Goal: Check status: Check status

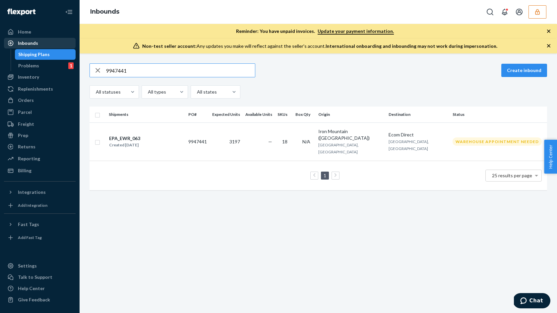
click at [35, 42] on div "Inbounds" at bounding box center [28, 43] width 20 height 7
click at [123, 70] on input "9947441" at bounding box center [180, 70] width 149 height 13
paste input "38360"
type input "9938360"
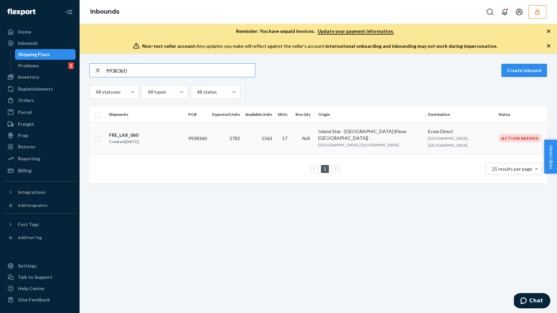
click at [130, 139] on div "Created [DATE]" at bounding box center [124, 141] width 30 height 7
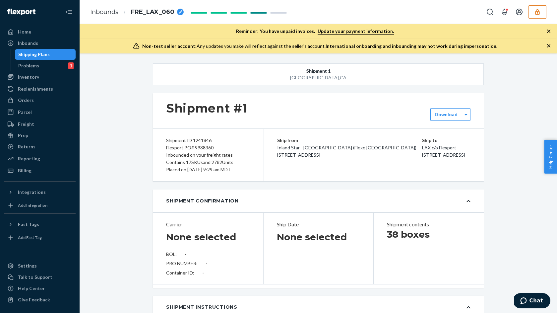
type input "SW4145171"
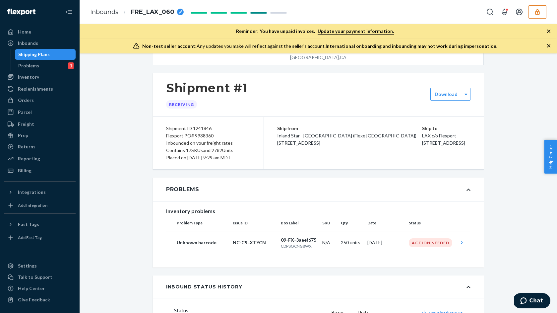
scroll to position [30, 0]
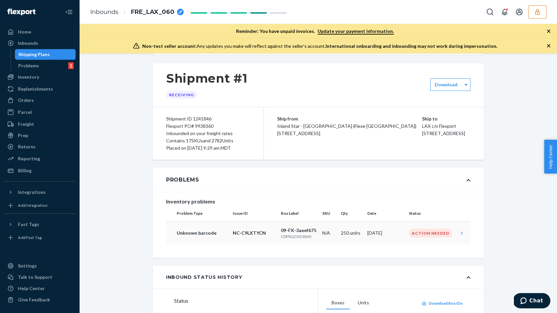
click at [462, 232] on icon at bounding box center [461, 232] width 7 height 7
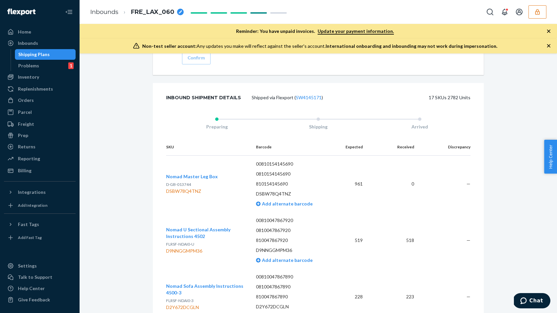
scroll to position [1099, 0]
click at [42, 41] on div "Inbounds" at bounding box center [40, 42] width 70 height 9
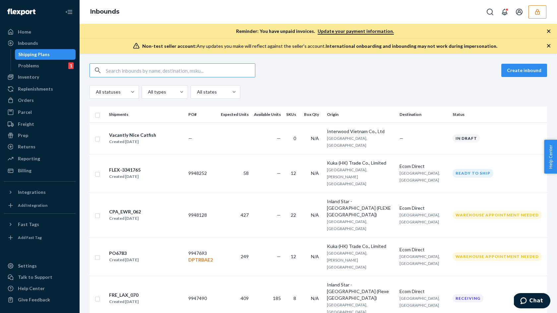
click at [176, 69] on input "text" at bounding box center [180, 70] width 149 height 13
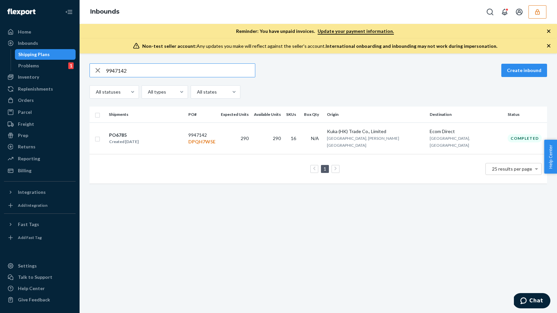
click at [176, 74] on input "9947142" at bounding box center [180, 70] width 149 height 13
click at [228, 70] on input "9947142" at bounding box center [180, 70] width 149 height 13
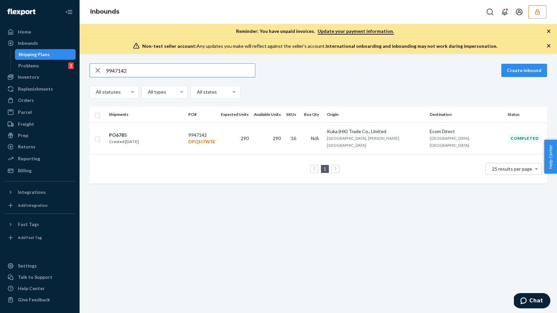
paste input "33128"
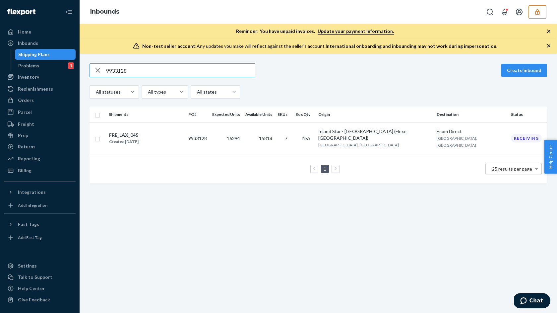
click at [197, 72] on input "9933128" at bounding box center [180, 70] width 149 height 13
paste input "8460"
click at [234, 68] on input "9938460" at bounding box center [180, 70] width 149 height 13
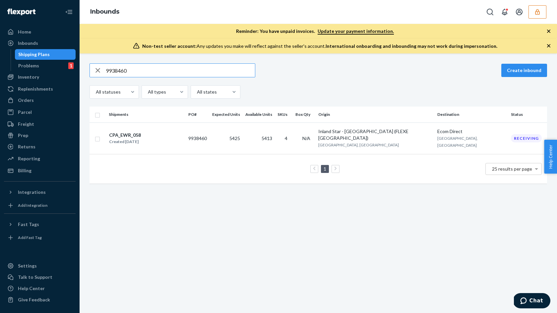
click at [234, 68] on input "9938460" at bounding box center [180, 70] width 149 height 13
paste input "46916"
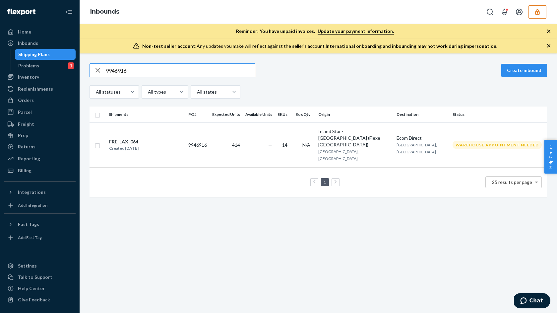
click at [226, 72] on input "9946916" at bounding box center [180, 70] width 149 height 13
paste input "7693"
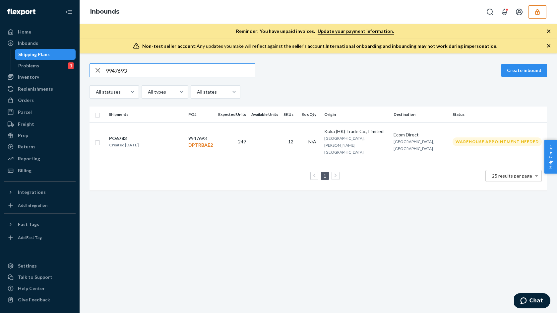
click at [221, 68] on input "9947693" at bounding box center [180, 70] width 149 height 13
paste input "06659"
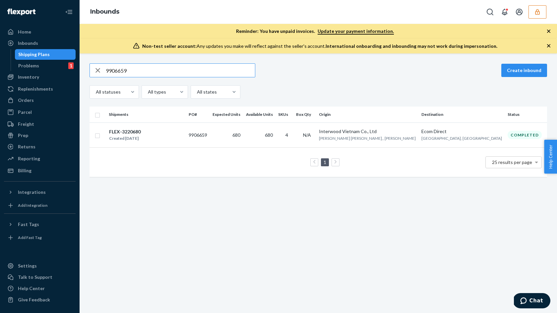
click at [201, 70] on input "9906659" at bounding box center [180, 70] width 149 height 13
paste input "40226"
click at [244, 68] on input "9940226" at bounding box center [180, 70] width 149 height 13
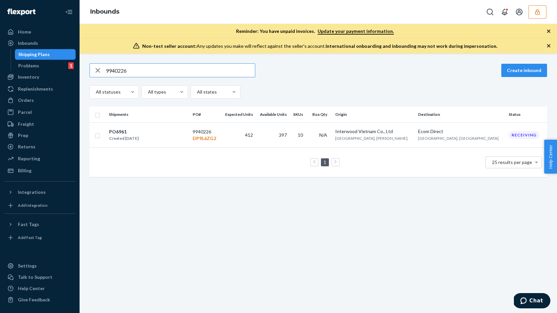
click at [244, 68] on input "9940226" at bounding box center [180, 70] width 149 height 13
paste input "6964"
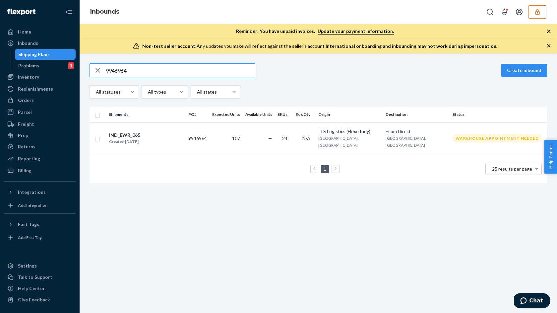
click at [216, 70] on input "9946964" at bounding box center [180, 70] width 149 height 13
paste input "30623"
type input "9930623"
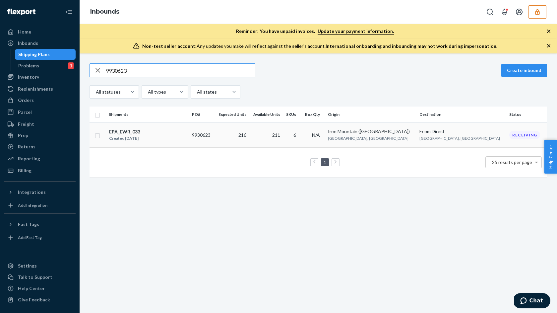
click at [214, 138] on td "9930623" at bounding box center [201, 134] width 25 height 25
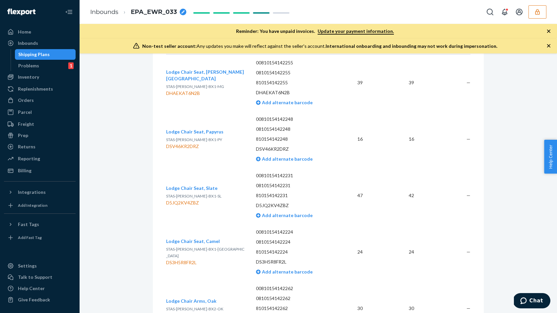
scroll to position [1077, 0]
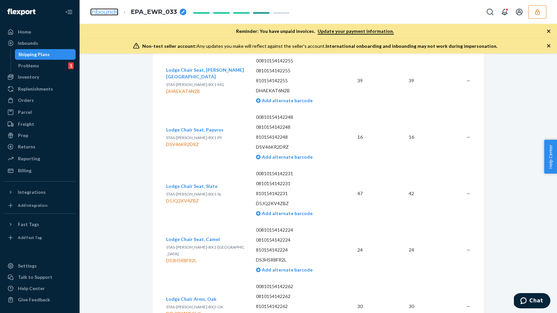
click at [110, 13] on link "Inbounds" at bounding box center [104, 11] width 28 height 7
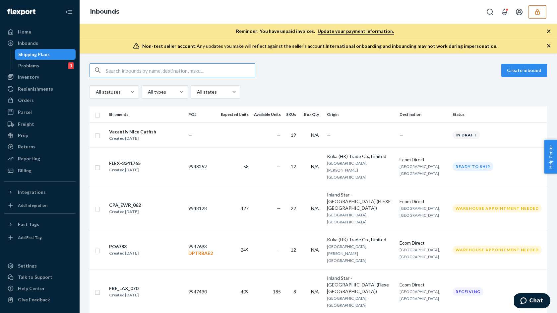
type input "9933230"
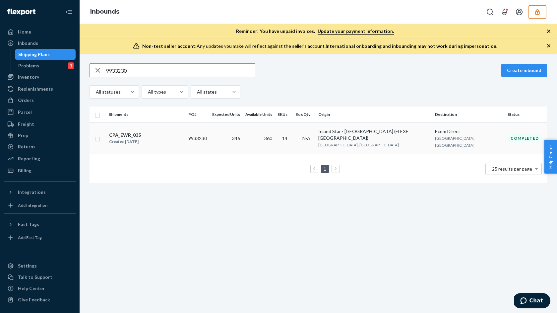
type input "9933230"
click at [155, 136] on div "CPA_EWR_035 Created [DATE]" at bounding box center [146, 138] width 74 height 14
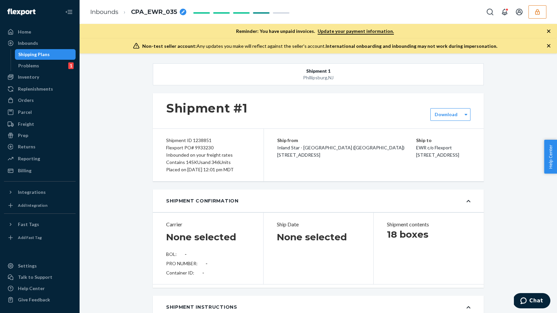
type input "SW4127082"
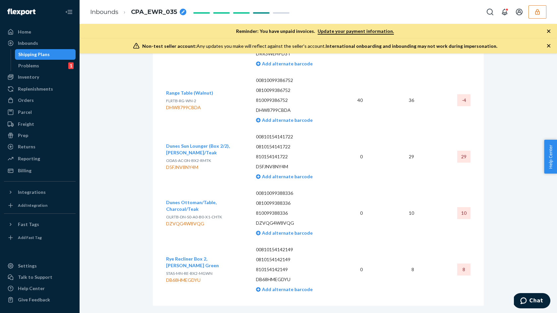
scroll to position [1300, 0]
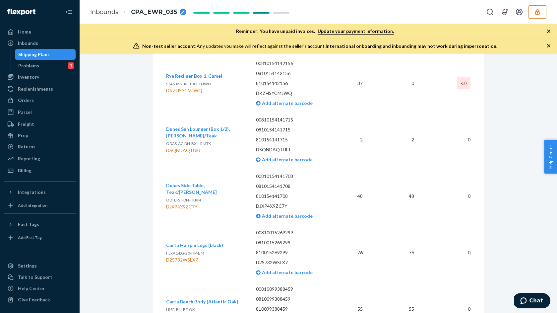
click at [154, 120] on div "SKU Barcode Expected Received Discrepancy Rye Recliner Box 2, Camel STAS-MN-RE-…" at bounding box center [318, 220] width 331 height 814
click at [165, 149] on div "SKU Barcode Expected Received Discrepancy Rye Recliner Box 2, Camel STAS-MN-RE-…" at bounding box center [318, 220] width 331 height 814
click at [111, 9] on link "Inbounds" at bounding box center [104, 11] width 28 height 7
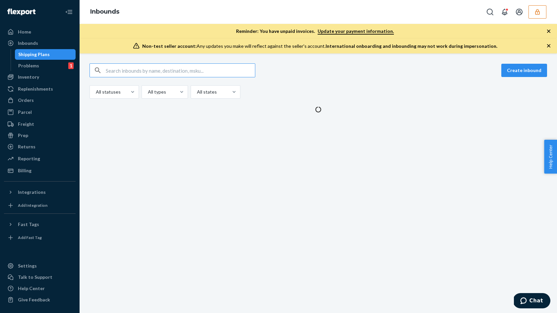
click at [147, 71] on input "text" at bounding box center [180, 70] width 149 height 13
type input "9947490"
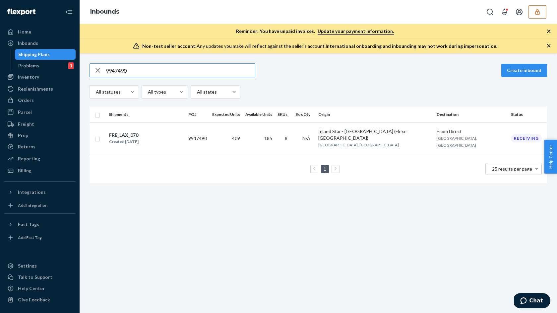
click at [178, 71] on input "9947490" at bounding box center [180, 70] width 149 height 13
paste input "9947441"
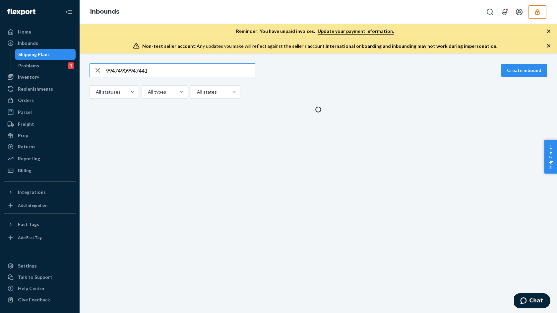
click at [178, 71] on input "99474909947441" at bounding box center [180, 70] width 149 height 13
paste input "text"
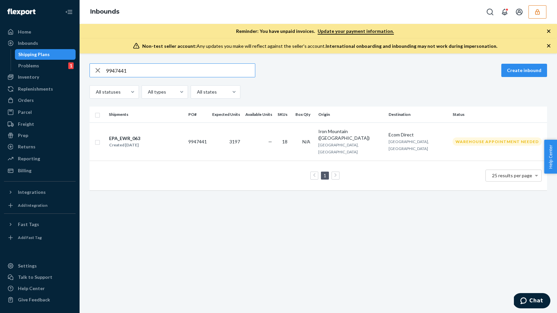
click at [187, 73] on input "9947441" at bounding box center [180, 70] width 149 height 13
paste input "82"
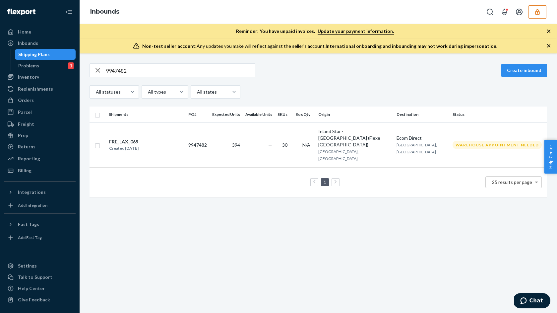
click at [187, 71] on input "9947482" at bounding box center [180, 70] width 149 height 13
click at [187, 70] on input "9947482" at bounding box center [180, 70] width 149 height 13
paste input "9948128"
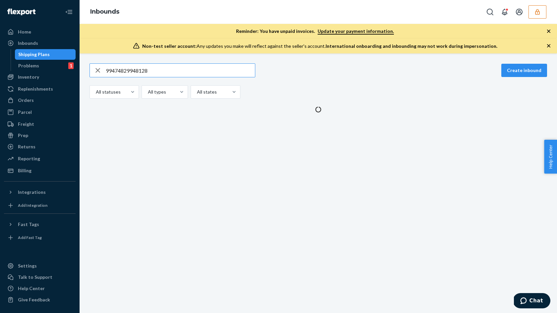
click at [178, 69] on input "99474829948128" at bounding box center [180, 70] width 149 height 13
paste input "text"
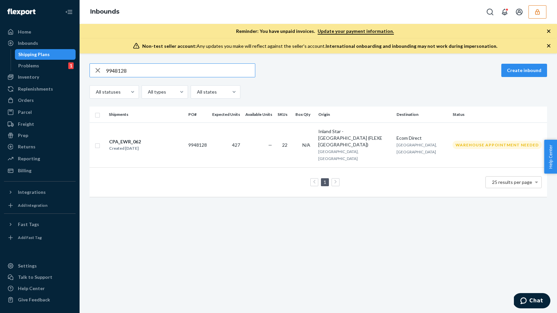
type input "9948128"
